Goal: Task Accomplishment & Management: Use online tool/utility

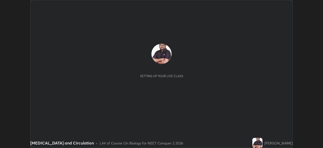
scroll to position [148, 323]
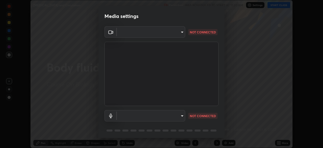
type input "09f294524f3521c037d78ee7cdb71511b6c9344afeed810a356f0d23342d5398"
type input "default"
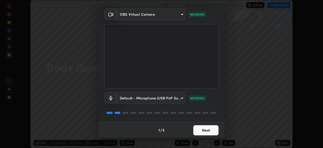
scroll to position [18, 0]
click at [201, 130] on button "Next" at bounding box center [205, 130] width 25 height 10
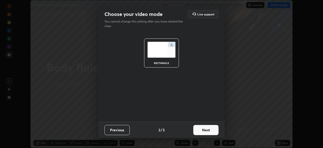
click at [202, 129] on button "Next" at bounding box center [205, 130] width 25 height 10
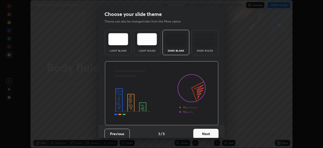
click at [205, 48] on div "Dark Ruled" at bounding box center [204, 42] width 27 height 25
click at [206, 135] on button "Next" at bounding box center [205, 133] width 25 height 10
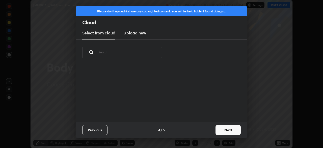
click at [216, 128] on button "Next" at bounding box center [227, 130] width 25 height 10
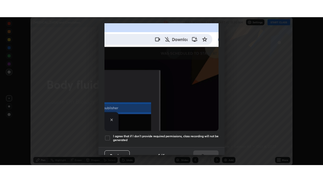
scroll to position [121, 0]
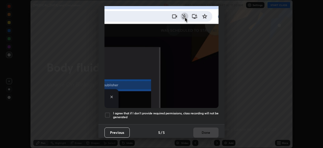
click at [193, 115] on h5 "I agree that if I don't provide required permissions, class recording will not …" at bounding box center [165, 115] width 105 height 8
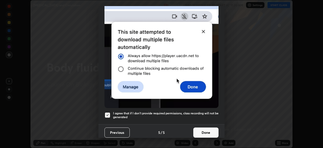
click at [200, 131] on button "Done" at bounding box center [205, 132] width 25 height 10
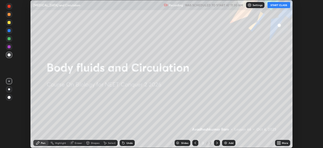
click at [273, 6] on button "START CLASS" at bounding box center [278, 5] width 23 height 6
click at [280, 142] on icon at bounding box center [279, 141] width 1 height 1
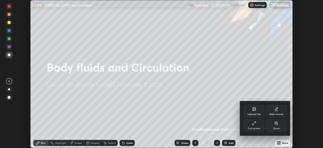
click at [253, 124] on icon at bounding box center [252, 123] width 1 height 1
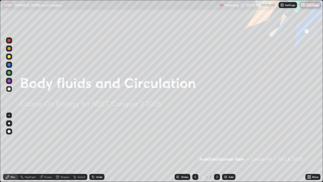
scroll to position [182, 323]
click at [222, 147] on div "Add" at bounding box center [228, 177] width 13 height 6
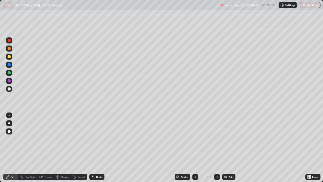
click at [9, 57] on div at bounding box center [9, 56] width 3 height 3
click at [97, 147] on div "Undo" at bounding box center [96, 177] width 15 height 6
click at [97, 147] on div "Undo" at bounding box center [99, 176] width 6 height 3
click at [96, 147] on div "Undo" at bounding box center [99, 176] width 6 height 3
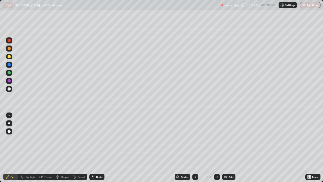
click at [99, 147] on div "Undo" at bounding box center [96, 177] width 15 height 6
click at [99, 147] on div "Undo" at bounding box center [99, 176] width 6 height 3
click at [97, 147] on div "Undo" at bounding box center [99, 176] width 6 height 3
click at [99, 147] on div "Undo" at bounding box center [99, 176] width 6 height 3
click at [44, 147] on div "Eraser" at bounding box center [46, 177] width 16 height 6
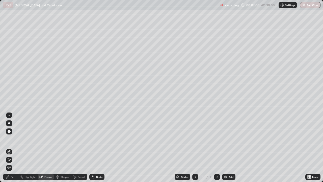
click at [10, 147] on div "Pen" at bounding box center [10, 177] width 15 height 6
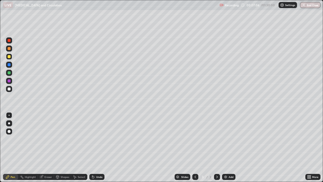
click at [94, 147] on div "Undo" at bounding box center [96, 177] width 15 height 6
click at [13, 147] on div "Pen" at bounding box center [10, 177] width 15 height 6
click at [48, 147] on div "Eraser" at bounding box center [46, 177] width 16 height 6
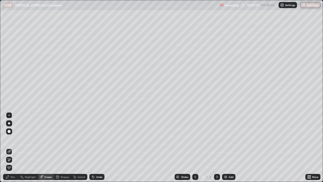
click at [12, 147] on div "Pen" at bounding box center [13, 176] width 5 height 3
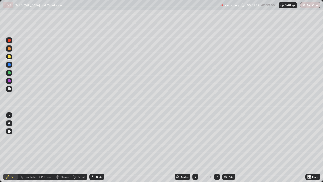
click at [49, 147] on div "Eraser" at bounding box center [48, 176] width 8 height 3
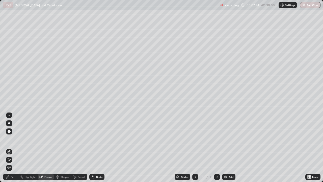
click at [10, 147] on div "Pen" at bounding box center [10, 177] width 15 height 6
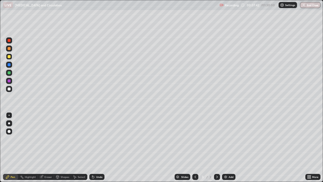
click at [96, 147] on div "Undo" at bounding box center [99, 176] width 6 height 3
click at [95, 147] on div "Undo" at bounding box center [96, 177] width 15 height 6
click at [9, 73] on div at bounding box center [9, 72] width 3 height 3
click at [50, 147] on div "Eraser" at bounding box center [46, 177] width 16 height 6
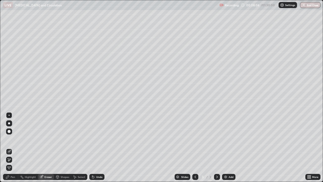
click at [13, 147] on div "Pen" at bounding box center [13, 176] width 5 height 3
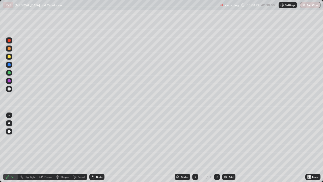
click at [9, 39] on div at bounding box center [9, 40] width 3 height 3
click at [99, 147] on div "Undo" at bounding box center [99, 176] width 6 height 3
click at [101, 147] on div "Undo" at bounding box center [96, 177] width 15 height 6
click at [9, 65] on div at bounding box center [9, 64] width 3 height 3
click at [97, 147] on div "Undo" at bounding box center [99, 176] width 6 height 3
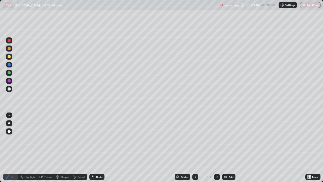
click at [100, 147] on div "Undo" at bounding box center [96, 177] width 15 height 6
click at [9, 87] on div at bounding box center [9, 88] width 3 height 3
click at [9, 88] on div at bounding box center [9, 88] width 3 height 3
click at [11, 51] on div at bounding box center [9, 48] width 6 height 6
click at [9, 88] on div at bounding box center [9, 88] width 3 height 3
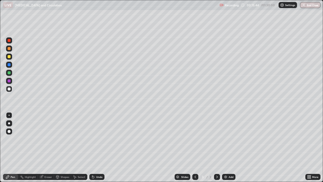
click at [9, 73] on div at bounding box center [9, 72] width 3 height 3
click at [10, 88] on div at bounding box center [9, 88] width 3 height 3
click at [95, 147] on div "Undo" at bounding box center [96, 177] width 15 height 6
click at [94, 147] on div "Undo" at bounding box center [96, 177] width 15 height 6
click at [10, 72] on div at bounding box center [9, 72] width 3 height 3
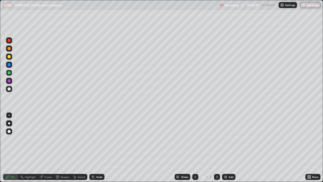
click at [9, 57] on div at bounding box center [9, 56] width 3 height 3
click at [92, 147] on icon at bounding box center [92, 175] width 1 height 1
click at [9, 89] on div at bounding box center [9, 88] width 3 height 3
click at [9, 72] on div at bounding box center [9, 72] width 3 height 3
click at [10, 90] on div at bounding box center [9, 88] width 3 height 3
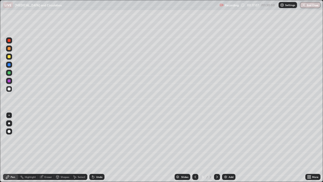
click at [9, 88] on div at bounding box center [9, 88] width 3 height 3
click at [9, 115] on div at bounding box center [9, 114] width 1 height 1
click at [9, 73] on div at bounding box center [9, 72] width 3 height 3
click at [10, 55] on div at bounding box center [9, 56] width 3 height 3
click at [9, 88] on div at bounding box center [9, 88] width 3 height 3
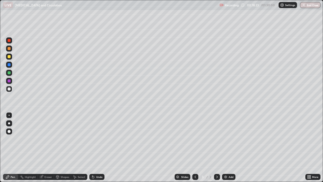
click at [97, 147] on div "Undo" at bounding box center [96, 177] width 15 height 6
click at [95, 147] on div "Undo" at bounding box center [96, 177] width 15 height 6
click at [93, 147] on div "Undo" at bounding box center [96, 177] width 15 height 6
click at [93, 147] on icon at bounding box center [93, 177] width 2 height 2
click at [92, 147] on icon at bounding box center [93, 177] width 2 height 2
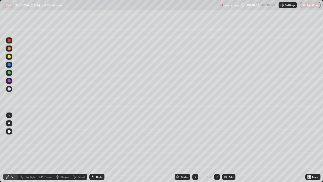
click at [92, 147] on icon at bounding box center [93, 177] width 2 height 2
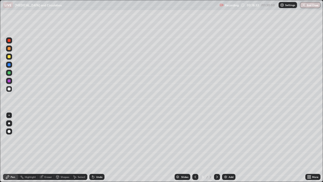
click at [92, 147] on icon at bounding box center [93, 177] width 2 height 2
click at [10, 88] on div at bounding box center [9, 88] width 3 height 3
click at [9, 49] on div at bounding box center [9, 48] width 3 height 3
click at [8, 55] on div at bounding box center [9, 56] width 3 height 3
click at [99, 147] on div "Undo" at bounding box center [96, 177] width 15 height 6
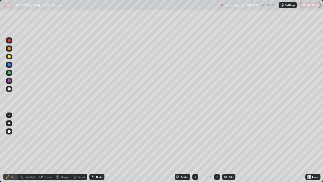
click at [98, 147] on div "Undo" at bounding box center [99, 176] width 6 height 3
click at [44, 147] on div "Eraser" at bounding box center [48, 176] width 8 height 3
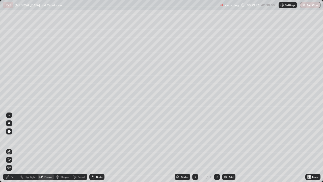
click at [11, 147] on div "Pen" at bounding box center [13, 176] width 5 height 3
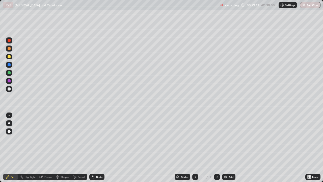
click at [46, 147] on div "Eraser" at bounding box center [48, 176] width 8 height 3
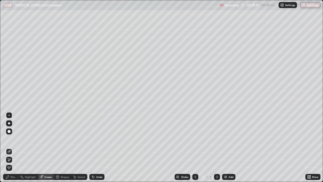
click at [9, 147] on icon at bounding box center [8, 177] width 4 height 4
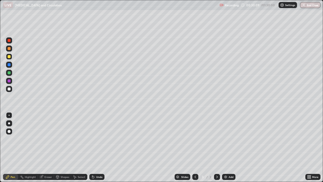
click at [96, 147] on div "Undo" at bounding box center [99, 176] width 6 height 3
click at [97, 147] on div "Undo" at bounding box center [99, 176] width 6 height 3
click at [9, 73] on div at bounding box center [9, 72] width 3 height 3
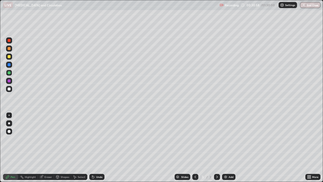
click at [9, 56] on div at bounding box center [9, 56] width 3 height 3
click at [8, 90] on div at bounding box center [9, 88] width 3 height 3
click at [100, 147] on div "Undo" at bounding box center [99, 176] width 6 height 3
click at [98, 147] on div "Undo" at bounding box center [99, 176] width 6 height 3
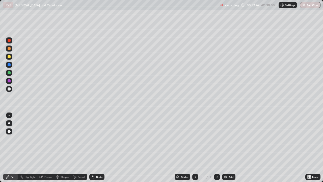
click at [97, 147] on div "Undo" at bounding box center [99, 176] width 6 height 3
click at [95, 147] on div "Undo" at bounding box center [96, 177] width 15 height 6
click at [9, 64] on div at bounding box center [9, 64] width 3 height 3
click at [98, 147] on div "Undo" at bounding box center [99, 176] width 6 height 3
click at [96, 147] on div "Undo" at bounding box center [96, 177] width 15 height 6
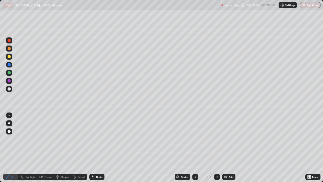
click at [8, 55] on div at bounding box center [9, 56] width 3 height 3
click at [9, 72] on div at bounding box center [9, 72] width 3 height 3
click at [9, 82] on div at bounding box center [9, 80] width 3 height 3
click at [8, 90] on div at bounding box center [9, 88] width 3 height 3
click at [11, 147] on div "Pen" at bounding box center [13, 176] width 5 height 3
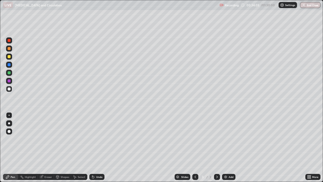
click at [8, 57] on div at bounding box center [9, 56] width 3 height 3
click at [10, 89] on div at bounding box center [9, 88] width 3 height 3
click at [10, 56] on div at bounding box center [9, 56] width 3 height 3
click at [98, 147] on div "Undo" at bounding box center [99, 176] width 6 height 3
click at [229, 147] on div "Add" at bounding box center [230, 176] width 5 height 3
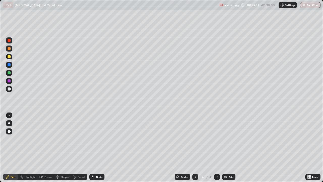
click at [9, 89] on div at bounding box center [9, 88] width 3 height 3
click at [95, 147] on div "Undo" at bounding box center [96, 177] width 15 height 6
click at [36, 147] on div "Highlight" at bounding box center [28, 177] width 20 height 6
click at [45, 147] on div "Eraser" at bounding box center [48, 176] width 8 height 3
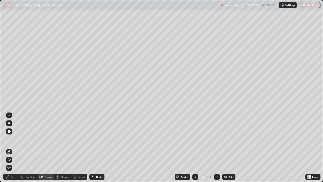
click at [10, 147] on div "Pen" at bounding box center [10, 177] width 15 height 6
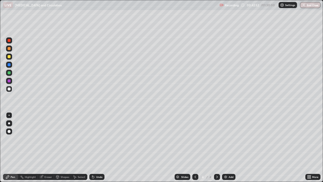
click at [44, 147] on div "Eraser" at bounding box center [46, 177] width 16 height 6
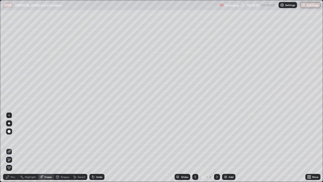
click at [11, 147] on div "Pen" at bounding box center [13, 176] width 5 height 3
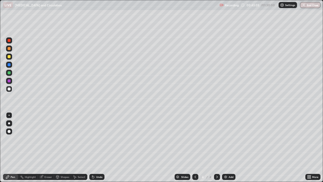
click at [42, 147] on icon at bounding box center [41, 177] width 4 height 4
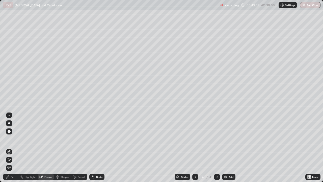
click at [13, 147] on div "Pen" at bounding box center [13, 176] width 5 height 3
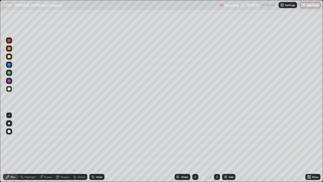
click at [96, 147] on div "Undo" at bounding box center [99, 176] width 6 height 3
click at [46, 147] on div "Eraser" at bounding box center [46, 177] width 16 height 6
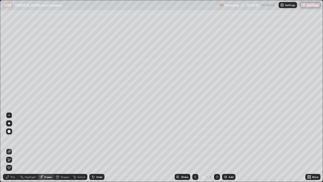
click at [8, 147] on icon at bounding box center [7, 176] width 3 height 3
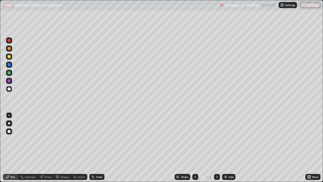
click at [45, 147] on div "Eraser" at bounding box center [48, 176] width 8 height 3
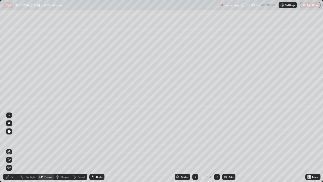
click at [10, 147] on div "Pen" at bounding box center [10, 177] width 15 height 6
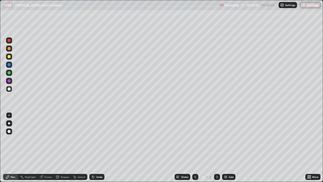
click at [48, 147] on div "Eraser" at bounding box center [48, 176] width 8 height 3
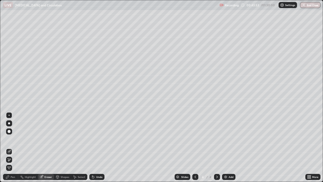
click at [13, 147] on div "Pen" at bounding box center [13, 176] width 5 height 3
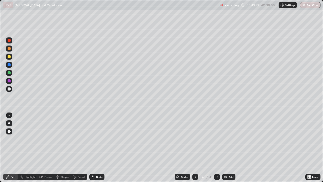
click at [9, 147] on icon at bounding box center [8, 177] width 4 height 4
click at [99, 147] on div "Undo" at bounding box center [99, 176] width 6 height 3
click at [8, 57] on div at bounding box center [9, 56] width 3 height 3
click at [43, 147] on icon at bounding box center [41, 177] width 4 height 4
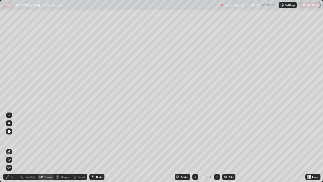
click at [12, 147] on div "Pen" at bounding box center [13, 176] width 5 height 3
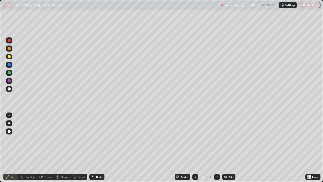
click at [9, 73] on div at bounding box center [9, 72] width 3 height 3
click at [96, 147] on div "Undo" at bounding box center [99, 176] width 6 height 3
click at [95, 147] on div "Undo" at bounding box center [96, 177] width 15 height 6
click at [97, 147] on div "Undo" at bounding box center [96, 177] width 15 height 6
click at [9, 89] on div at bounding box center [9, 88] width 3 height 3
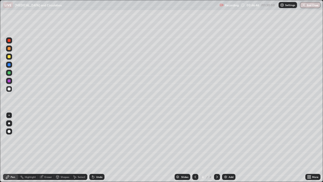
click at [9, 57] on div at bounding box center [9, 56] width 3 height 3
click at [8, 90] on div at bounding box center [9, 88] width 3 height 3
click at [10, 88] on div at bounding box center [9, 88] width 3 height 3
click at [9, 56] on div at bounding box center [9, 56] width 3 height 3
click at [9, 88] on div at bounding box center [9, 88] width 3 height 3
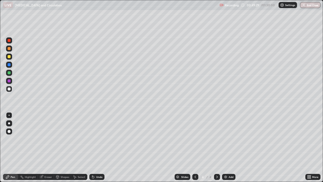
click at [9, 63] on div at bounding box center [9, 65] width 6 height 6
click at [9, 56] on div at bounding box center [9, 56] width 3 height 3
click at [9, 88] on div at bounding box center [9, 88] width 3 height 3
click at [8, 73] on div at bounding box center [9, 72] width 3 height 3
click at [9, 57] on div at bounding box center [9, 56] width 3 height 3
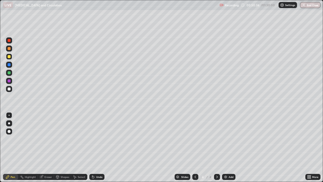
click at [99, 147] on div "Undo" at bounding box center [96, 177] width 15 height 6
click at [97, 147] on div "Undo" at bounding box center [99, 176] width 6 height 3
click at [95, 147] on div "Undo" at bounding box center [96, 177] width 15 height 6
click at [8, 40] on div at bounding box center [9, 40] width 3 height 3
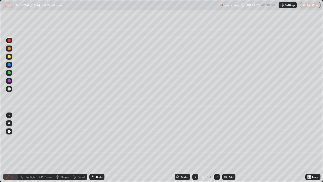
click at [10, 65] on div at bounding box center [9, 64] width 3 height 3
click at [9, 89] on div at bounding box center [9, 88] width 3 height 3
click at [42, 147] on icon at bounding box center [41, 176] width 3 height 3
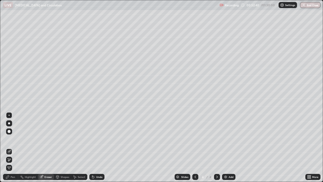
click at [16, 147] on div "Pen" at bounding box center [10, 177] width 15 height 6
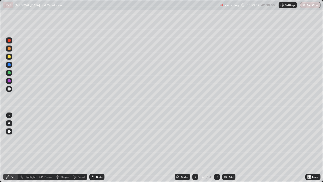
click at [95, 147] on div "Undo" at bounding box center [96, 177] width 15 height 6
click at [97, 147] on div "Undo" at bounding box center [99, 176] width 6 height 3
click at [11, 73] on div at bounding box center [9, 73] width 6 height 6
click at [9, 57] on div at bounding box center [9, 56] width 3 height 3
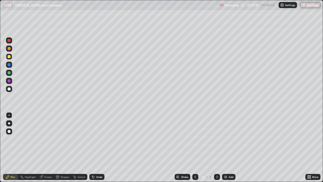
click at [99, 147] on div "Undo" at bounding box center [99, 176] width 6 height 3
click at [100, 147] on div "Undo" at bounding box center [96, 177] width 15 height 6
click at [100, 147] on div "Undo" at bounding box center [99, 176] width 6 height 3
click at [101, 147] on div "Undo" at bounding box center [96, 177] width 15 height 6
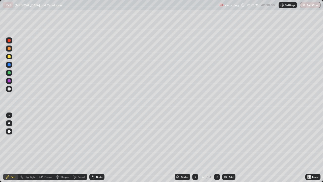
click at [102, 147] on div "Undo" at bounding box center [96, 177] width 15 height 6
click at [100, 147] on div "Undo" at bounding box center [99, 176] width 6 height 3
click at [98, 147] on div "Undo" at bounding box center [99, 176] width 6 height 3
click at [227, 147] on div "Add" at bounding box center [228, 177] width 13 height 6
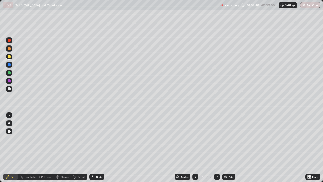
click at [95, 147] on div "Undo" at bounding box center [96, 177] width 15 height 6
click at [94, 147] on div "Undo" at bounding box center [96, 177] width 15 height 6
click at [9, 89] on div at bounding box center [9, 88] width 3 height 3
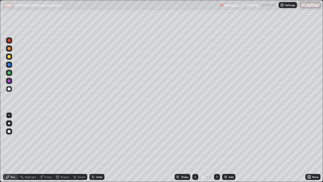
click at [95, 147] on div "Undo" at bounding box center [96, 177] width 15 height 6
click at [94, 147] on icon at bounding box center [93, 177] width 4 height 4
click at [9, 41] on div at bounding box center [9, 40] width 3 height 3
click at [8, 90] on div at bounding box center [9, 88] width 3 height 3
click at [8, 56] on div at bounding box center [9, 56] width 3 height 3
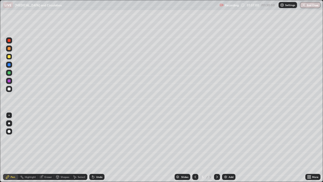
click at [10, 49] on div at bounding box center [9, 48] width 3 height 3
click at [10, 41] on div at bounding box center [9, 40] width 3 height 3
click at [10, 89] on div at bounding box center [9, 88] width 3 height 3
click at [9, 57] on div at bounding box center [9, 56] width 3 height 3
click at [9, 88] on div at bounding box center [9, 88] width 3 height 3
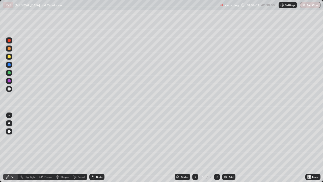
click at [8, 73] on div at bounding box center [9, 72] width 3 height 3
click at [9, 90] on div at bounding box center [9, 88] width 3 height 3
click at [9, 73] on div at bounding box center [9, 72] width 3 height 3
click at [8, 72] on div at bounding box center [9, 72] width 3 height 3
click at [9, 89] on div at bounding box center [9, 88] width 3 height 3
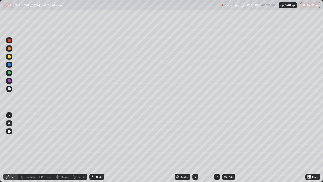
click at [60, 147] on div "Shapes" at bounding box center [62, 177] width 17 height 6
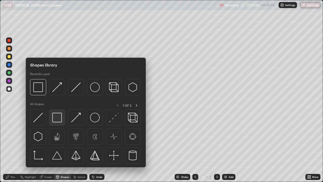
click at [56, 119] on img at bounding box center [57, 117] width 10 height 10
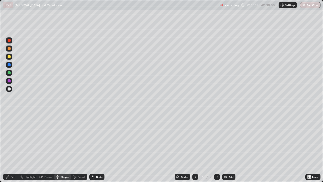
click at [9, 73] on div at bounding box center [9, 72] width 3 height 3
click at [9, 89] on div at bounding box center [9, 88] width 3 height 3
click at [10, 57] on div at bounding box center [9, 56] width 3 height 3
click at [98, 147] on div "Undo" at bounding box center [99, 176] width 6 height 3
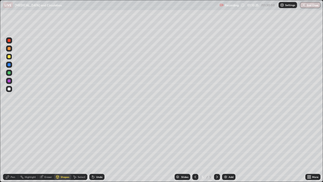
click at [10, 147] on div "Pen" at bounding box center [10, 177] width 15 height 6
click at [57, 147] on icon at bounding box center [57, 176] width 3 height 1
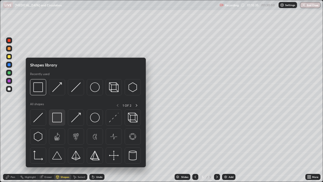
click at [57, 118] on img at bounding box center [57, 117] width 10 height 10
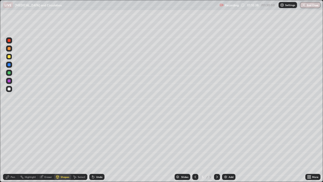
click at [11, 147] on div "Pen" at bounding box center [10, 177] width 15 height 6
click at [10, 89] on div at bounding box center [9, 88] width 3 height 3
click at [8, 73] on div at bounding box center [9, 72] width 3 height 3
click at [10, 56] on div at bounding box center [9, 56] width 3 height 3
click at [61, 147] on div "Shapes" at bounding box center [65, 176] width 9 height 3
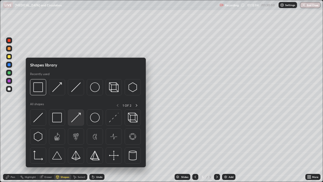
click at [73, 120] on img at bounding box center [76, 117] width 10 height 10
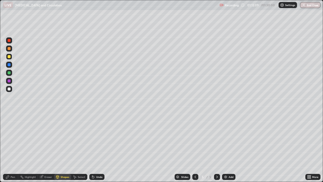
click at [13, 147] on div "Pen" at bounding box center [13, 176] width 5 height 3
click at [9, 89] on div at bounding box center [9, 88] width 3 height 3
click at [96, 147] on div "Undo" at bounding box center [96, 177] width 15 height 6
click at [92, 147] on icon at bounding box center [93, 177] width 2 height 2
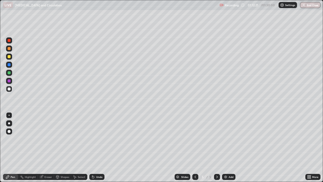
click at [97, 147] on div "Undo" at bounding box center [99, 176] width 6 height 3
click at [101, 147] on div "Undo" at bounding box center [96, 177] width 15 height 6
click at [9, 56] on div at bounding box center [9, 56] width 3 height 3
click at [9, 89] on div at bounding box center [9, 88] width 3 height 3
click at [11, 57] on div at bounding box center [9, 56] width 6 height 6
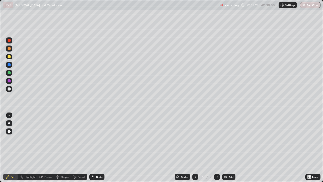
click at [60, 147] on div "Shapes" at bounding box center [62, 177] width 17 height 6
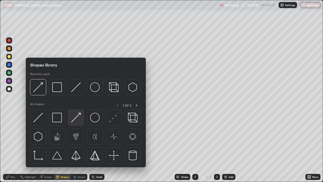
click at [75, 120] on img at bounding box center [76, 117] width 10 height 10
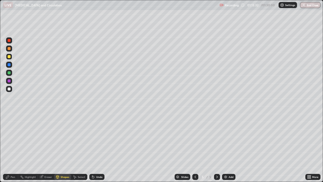
click at [96, 147] on div "Undo" at bounding box center [96, 177] width 15 height 6
click at [9, 89] on div at bounding box center [9, 88] width 3 height 3
click at [10, 147] on div "Pen" at bounding box center [10, 177] width 15 height 6
click at [9, 57] on div at bounding box center [9, 56] width 3 height 3
click at [60, 147] on div "Shapes" at bounding box center [62, 177] width 17 height 6
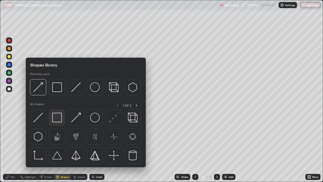
click at [56, 119] on img at bounding box center [57, 117] width 10 height 10
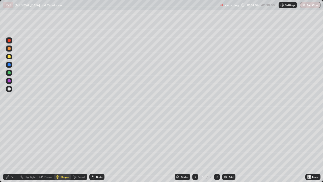
click at [9, 49] on div at bounding box center [9, 48] width 3 height 3
click at [8, 89] on div at bounding box center [9, 88] width 3 height 3
click at [9, 49] on div at bounding box center [9, 48] width 3 height 3
click at [99, 147] on div "Undo" at bounding box center [99, 176] width 6 height 3
click at [9, 147] on icon at bounding box center [8, 177] width 4 height 4
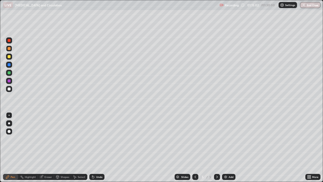
click at [46, 147] on div "Eraser" at bounding box center [48, 176] width 8 height 3
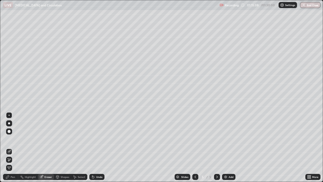
click at [13, 147] on div "Pen" at bounding box center [13, 176] width 5 height 3
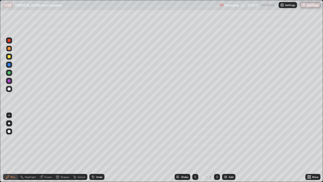
click at [51, 147] on div "Eraser" at bounding box center [48, 176] width 8 height 3
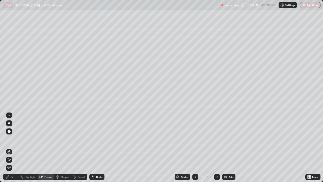
click at [11, 147] on div "Pen" at bounding box center [13, 176] width 5 height 3
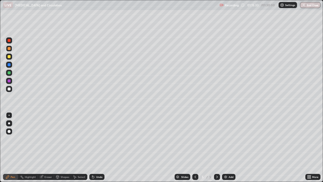
click at [9, 56] on div at bounding box center [9, 56] width 3 height 3
click at [98, 147] on div "Undo" at bounding box center [99, 176] width 6 height 3
click at [9, 64] on div at bounding box center [9, 64] width 3 height 3
click at [309, 6] on button "End Class" at bounding box center [310, 5] width 20 height 6
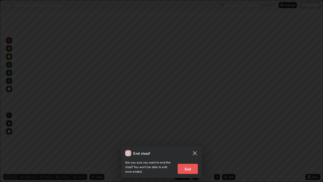
click at [190, 147] on button "End" at bounding box center [188, 168] width 20 height 10
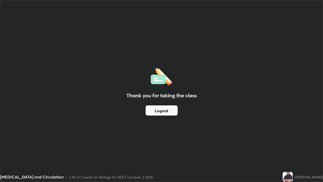
click at [175, 112] on button "Logout" at bounding box center [162, 110] width 32 height 10
